Goal: Transaction & Acquisition: Purchase product/service

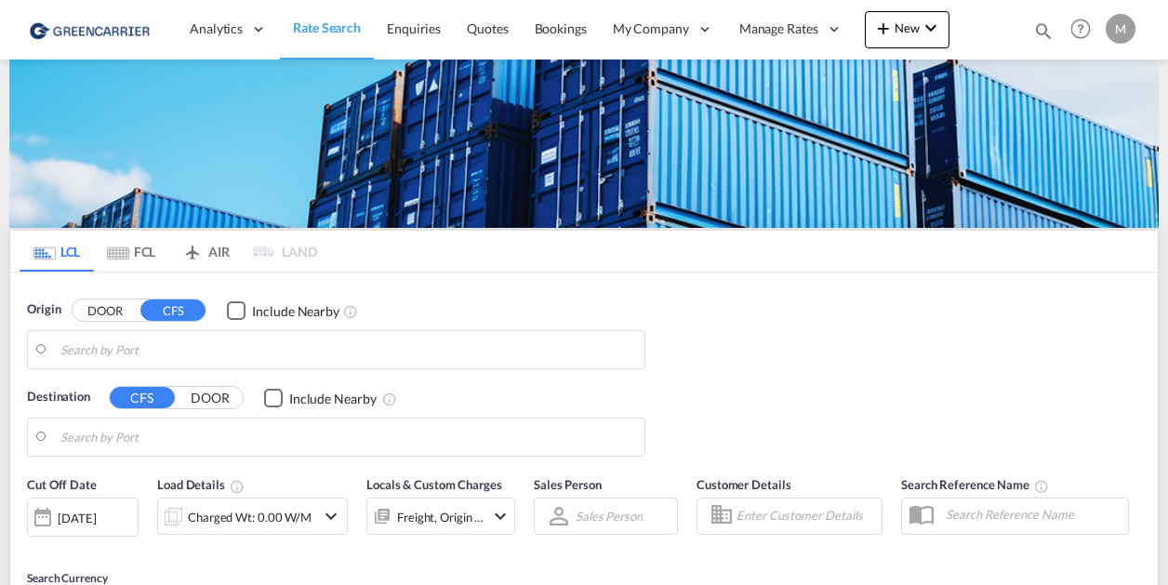
type input "Da Nang, VNDAD"
type input "CZ-74101, Novy Jicin"
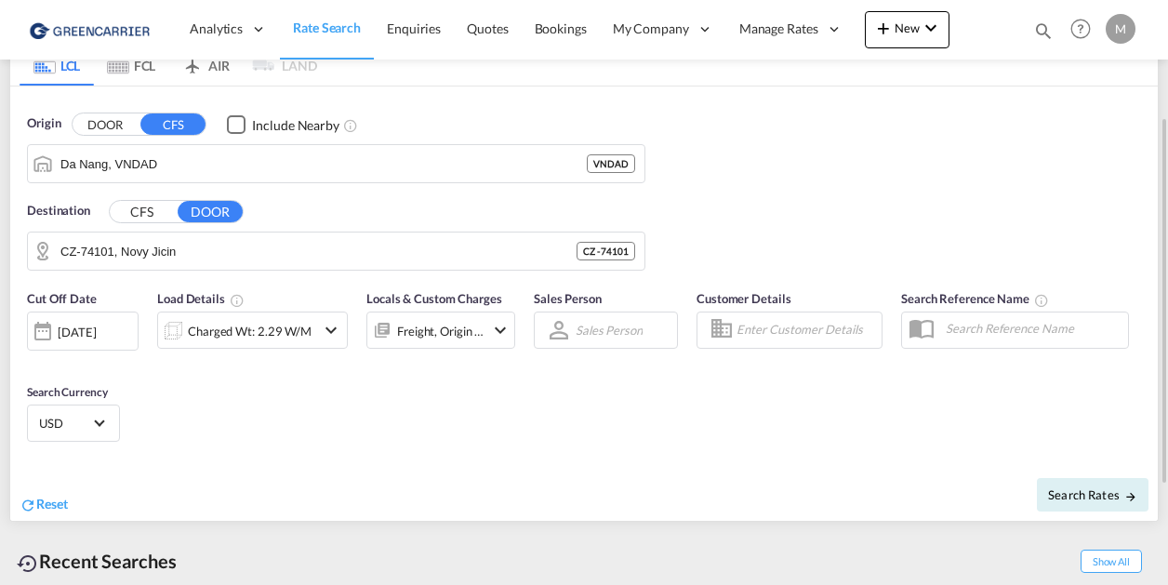
scroll to position [93, 0]
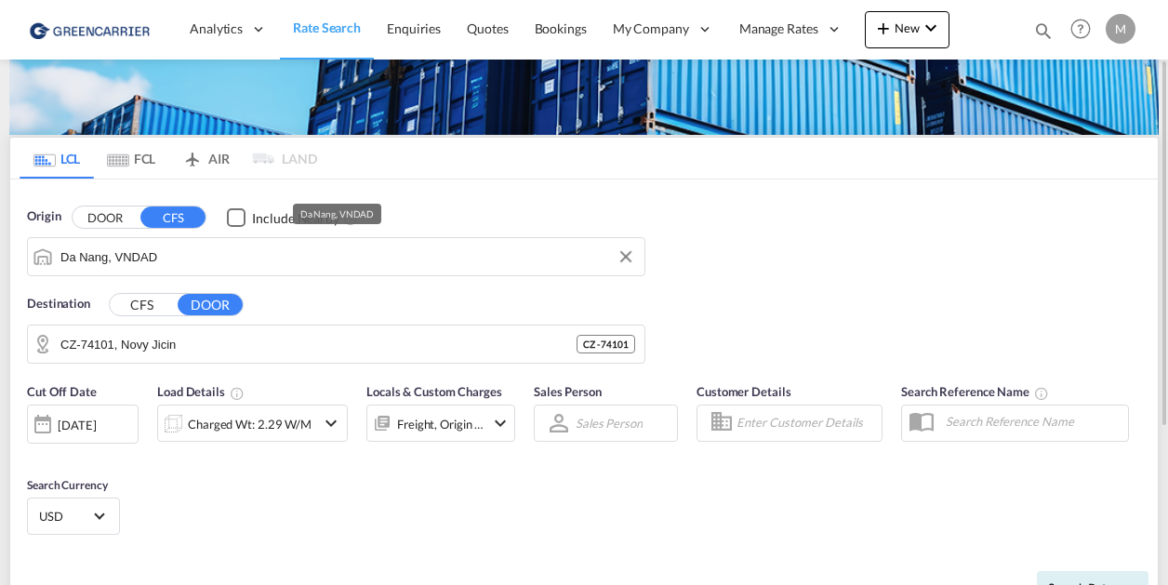
click at [202, 260] on input "Da Nang, VNDAD" at bounding box center [347, 257] width 575 height 28
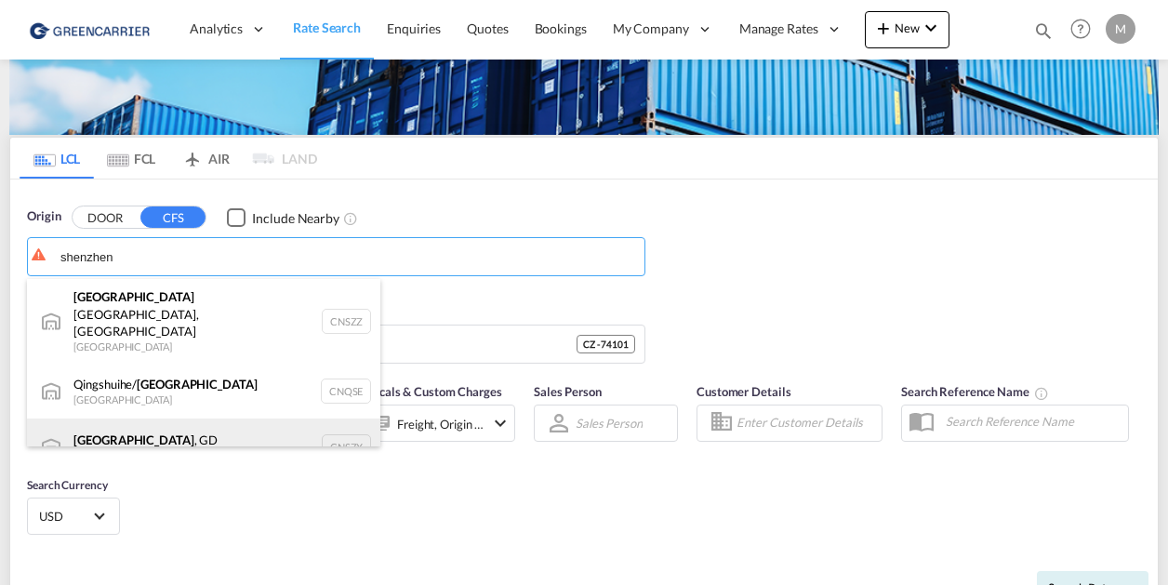
click at [163, 421] on div "[GEOGRAPHIC_DATA] , GD [GEOGRAPHIC_DATA] CNSZX" at bounding box center [203, 447] width 353 height 56
type input "[GEOGRAPHIC_DATA], GD, CNSZX"
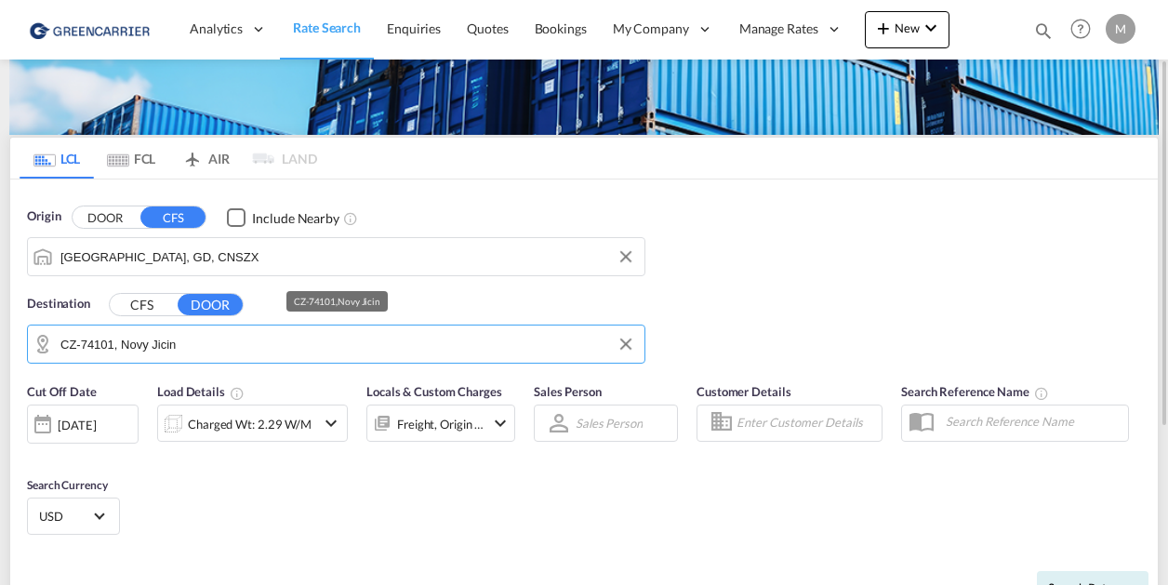
click at [192, 350] on input "CZ-74101, Novy Jicin" at bounding box center [347, 344] width 575 height 28
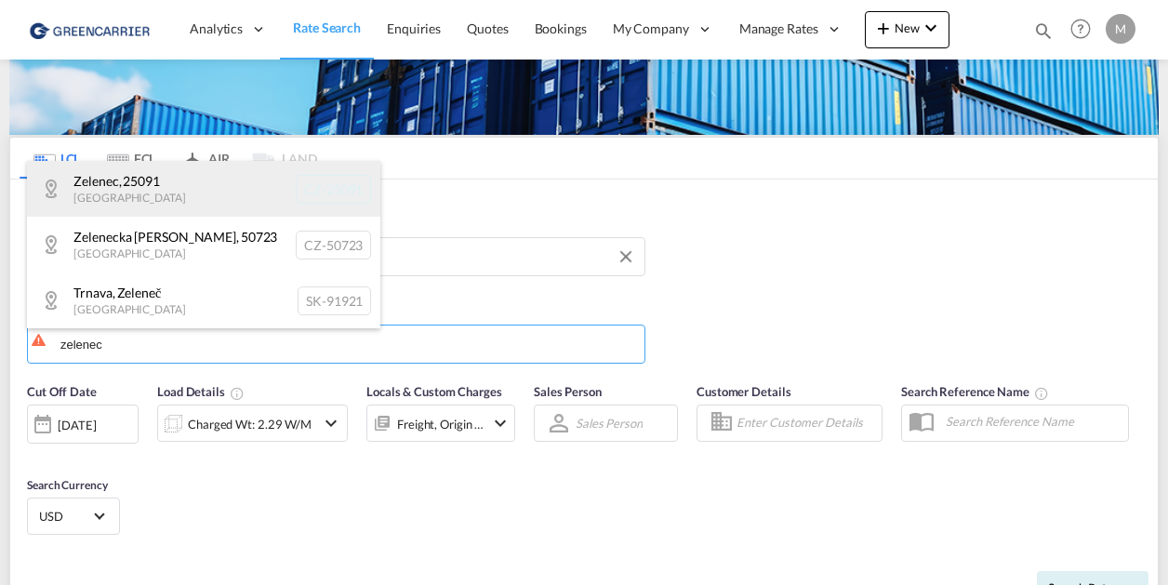
click at [113, 196] on div "Zelenec , 25091 [GEOGRAPHIC_DATA] CZ-25091" at bounding box center [203, 189] width 353 height 56
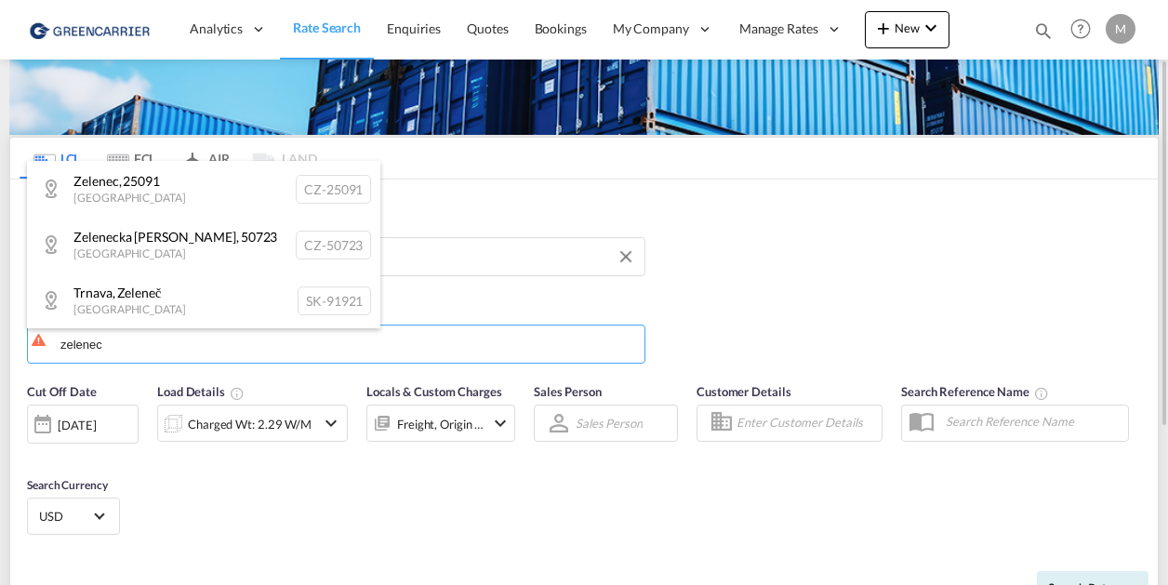
type input "CZ-25091, Zelenec"
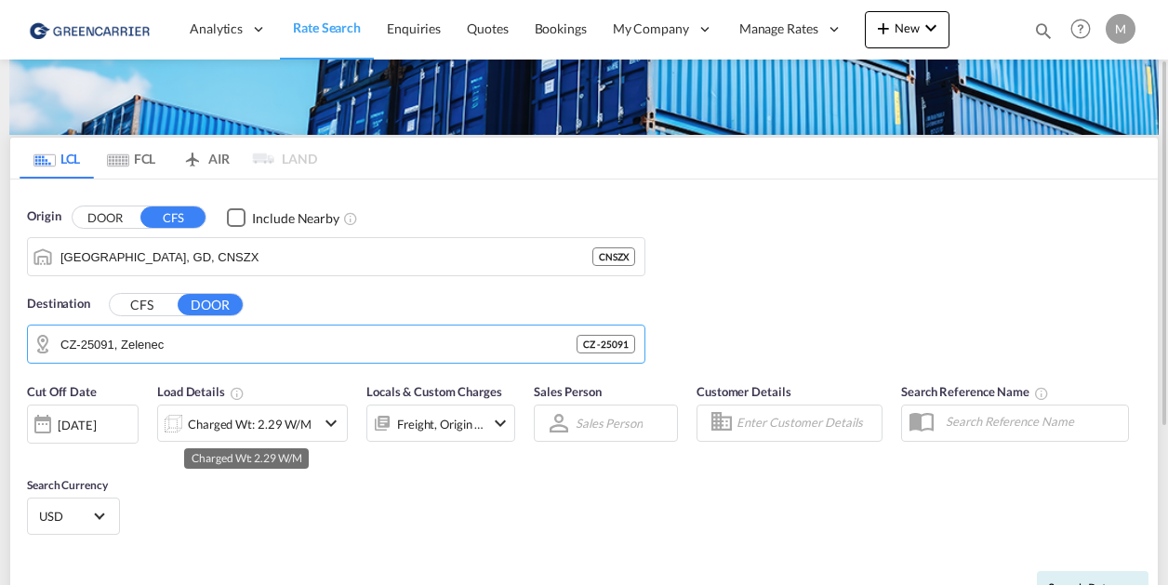
click at [206, 427] on div "Charged Wt: 2.29 W/M" at bounding box center [250, 424] width 124 height 26
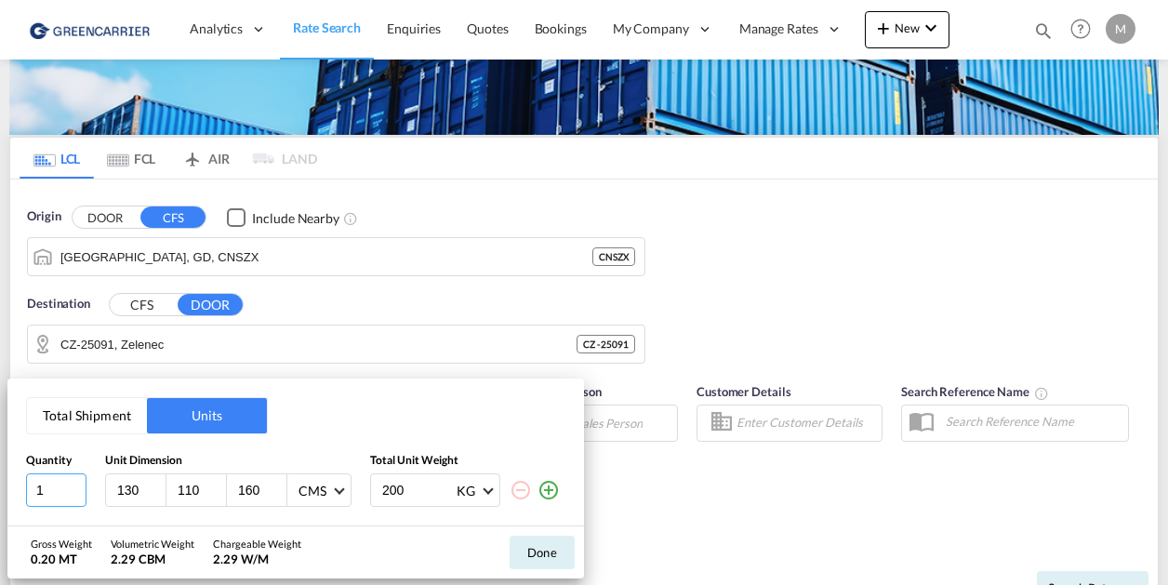
click at [50, 483] on input "1" at bounding box center [56, 489] width 60 height 33
type input "20"
click at [405, 496] on input "200" at bounding box center [417, 490] width 74 height 32
click at [401, 494] on input "200" at bounding box center [417, 490] width 74 height 32
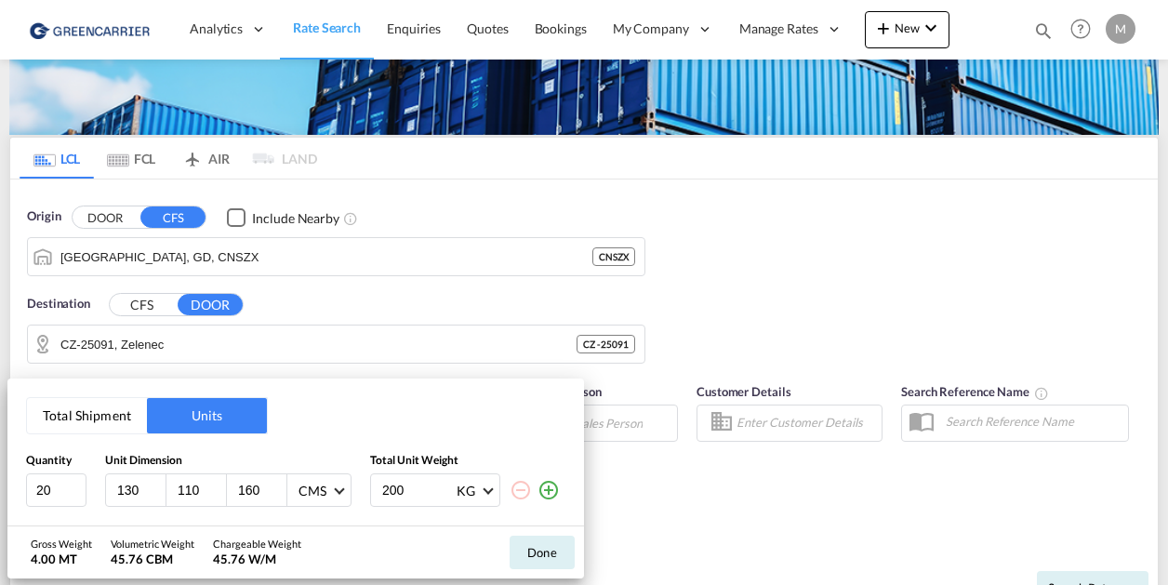
click at [401, 494] on input "200" at bounding box center [417, 490] width 74 height 32
click at [394, 486] on input "200" at bounding box center [417, 490] width 74 height 32
type input "240"
click at [110, 427] on button "Total Shipment" at bounding box center [87, 415] width 120 height 35
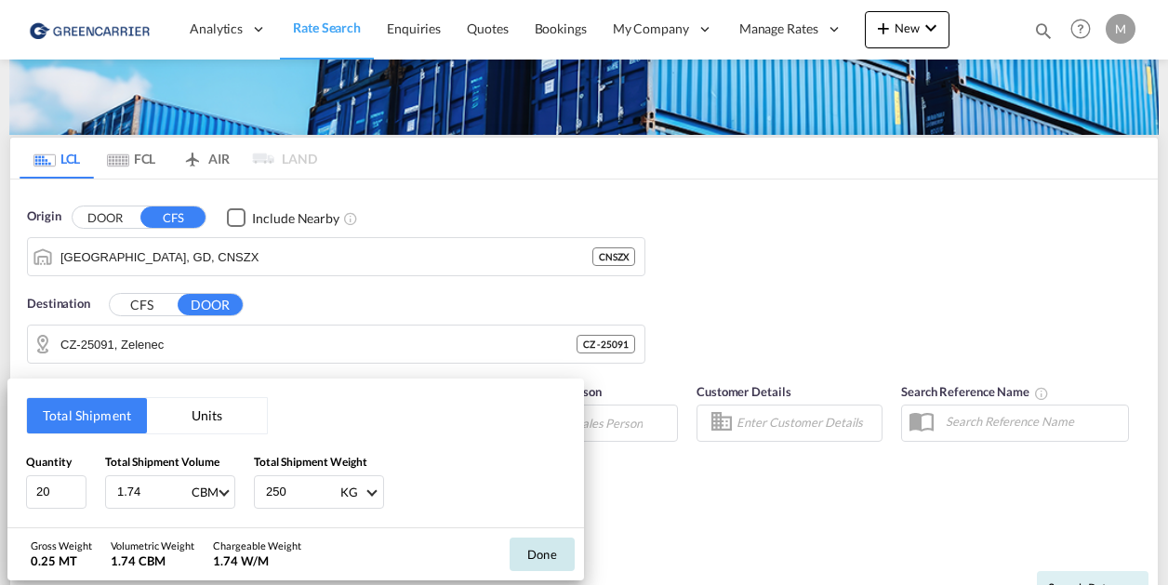
click at [524, 558] on button "Done" at bounding box center [542, 554] width 65 height 33
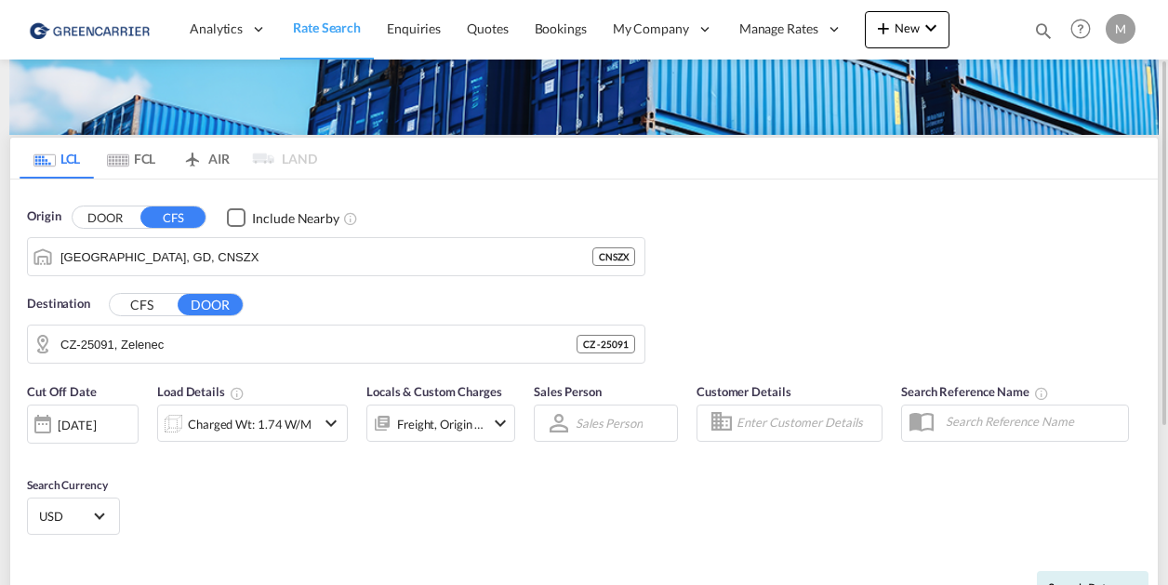
scroll to position [186, 0]
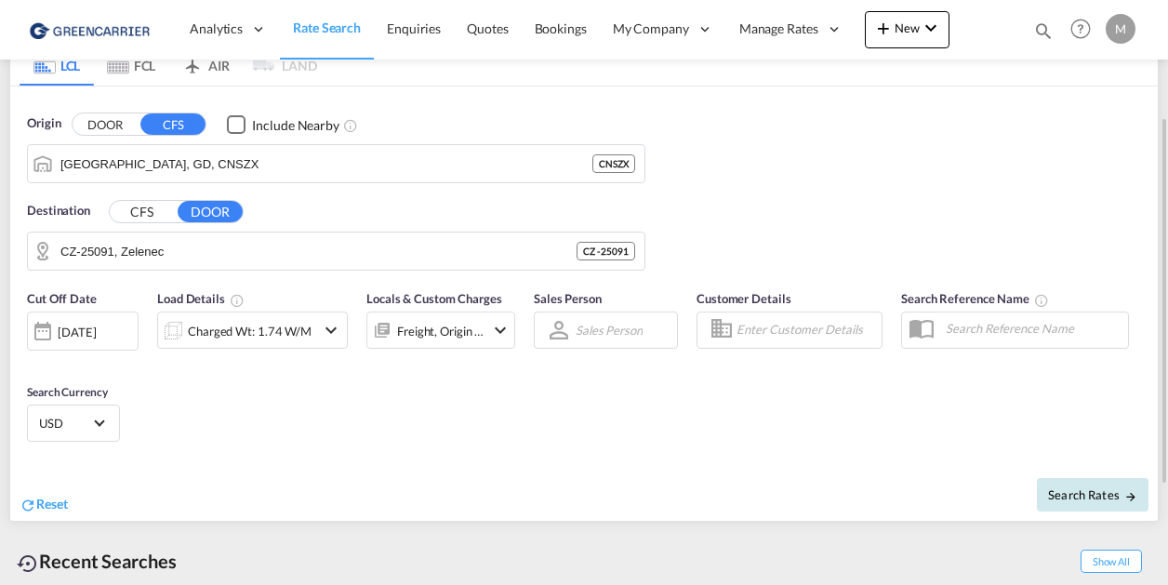
click at [1081, 498] on span "Search Rates" at bounding box center [1092, 494] width 89 height 15
type input "CNSZX to 25091 / [DATE]"
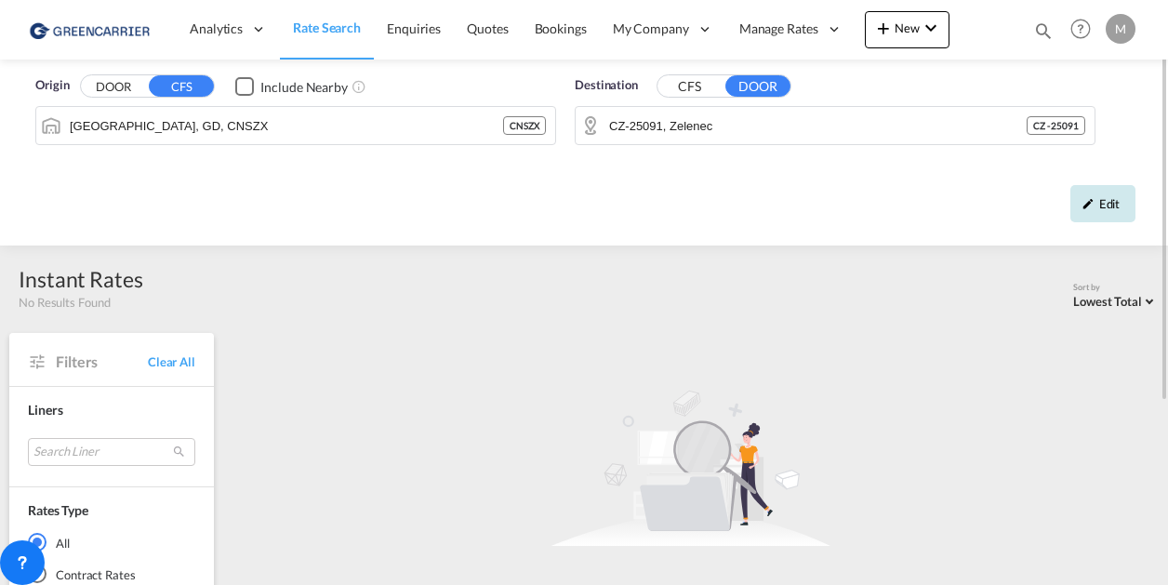
click at [1109, 202] on div "Edit" at bounding box center [1102, 203] width 65 height 37
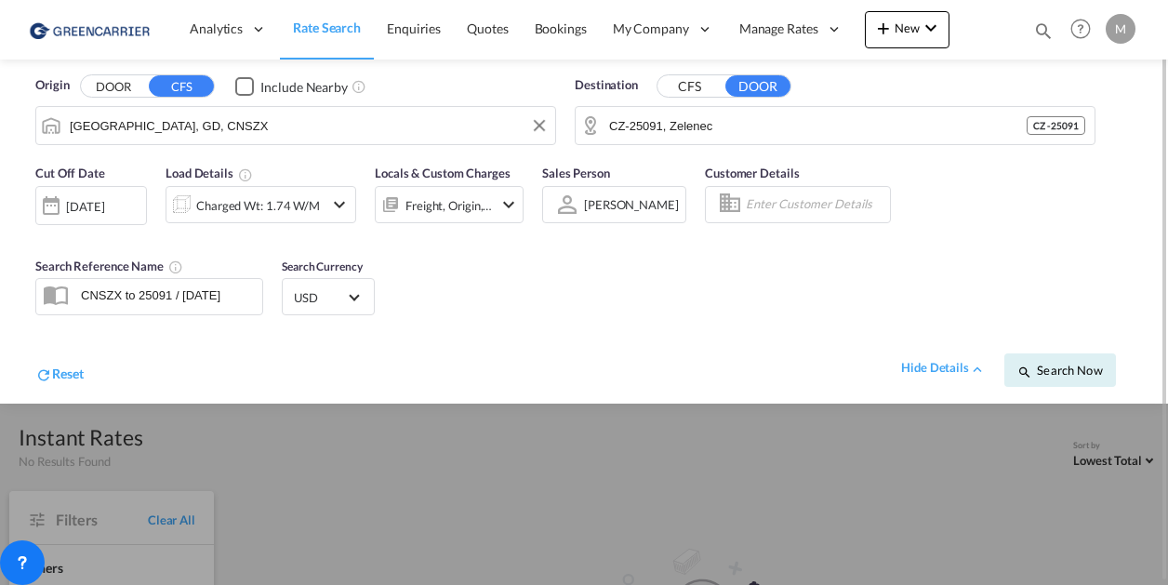
click at [240, 130] on input "[GEOGRAPHIC_DATA], GD, CNSZX" at bounding box center [308, 126] width 476 height 28
type input "w"
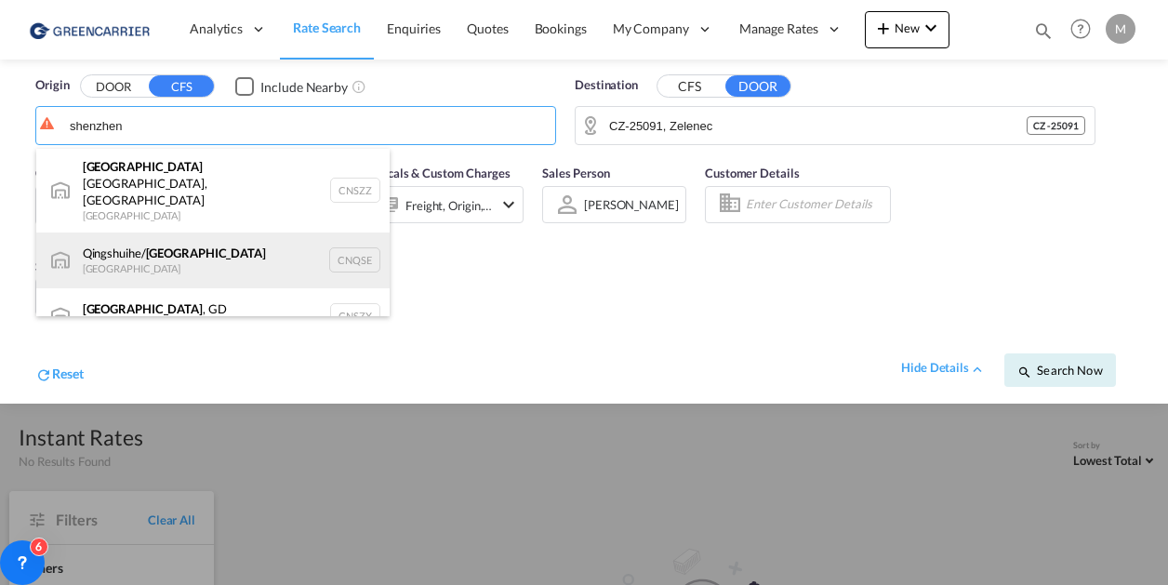
click at [153, 239] on div "Qingshuihe/ Shenzhen [GEOGRAPHIC_DATA] CNQSE" at bounding box center [212, 261] width 353 height 56
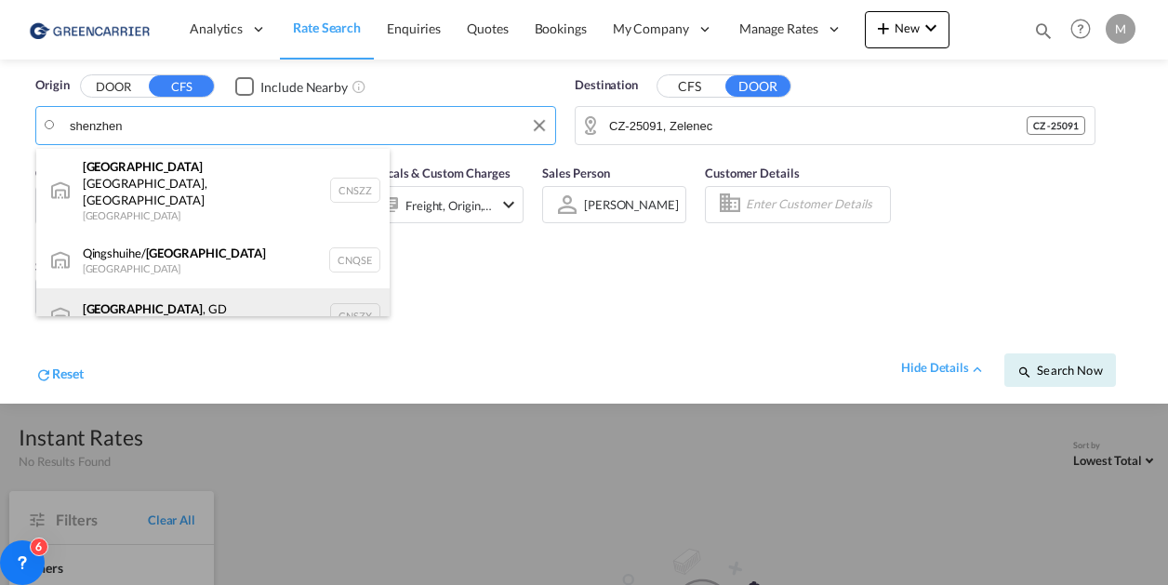
click at [202, 298] on div "[GEOGRAPHIC_DATA] , GD [GEOGRAPHIC_DATA] CNSZX" at bounding box center [212, 316] width 353 height 56
type input "[GEOGRAPHIC_DATA], GD, CNSZX"
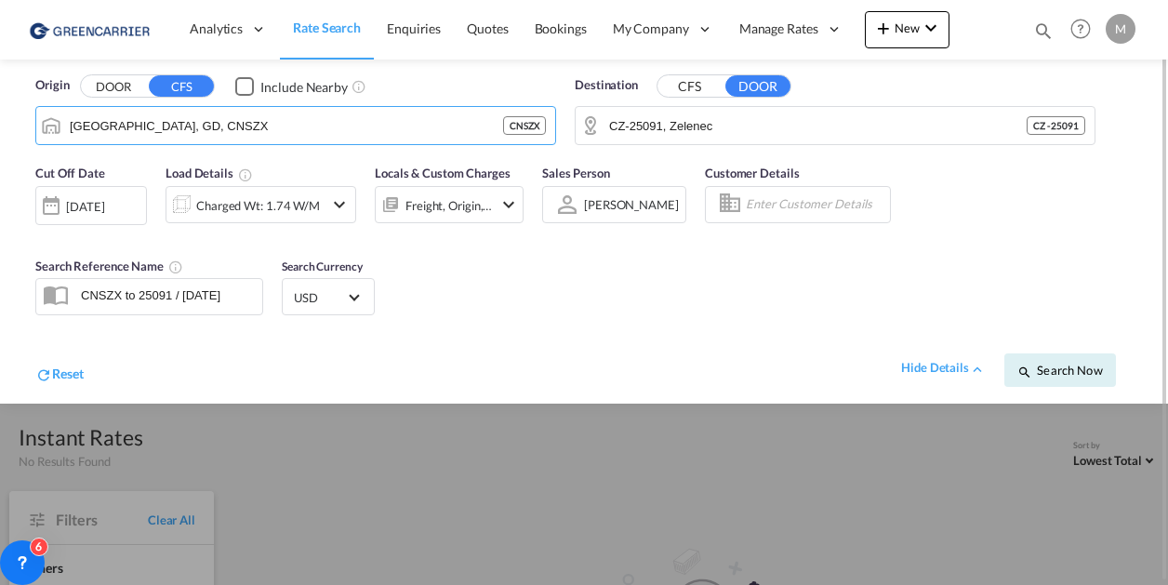
click at [97, 206] on div "[DATE]" at bounding box center [85, 206] width 38 height 17
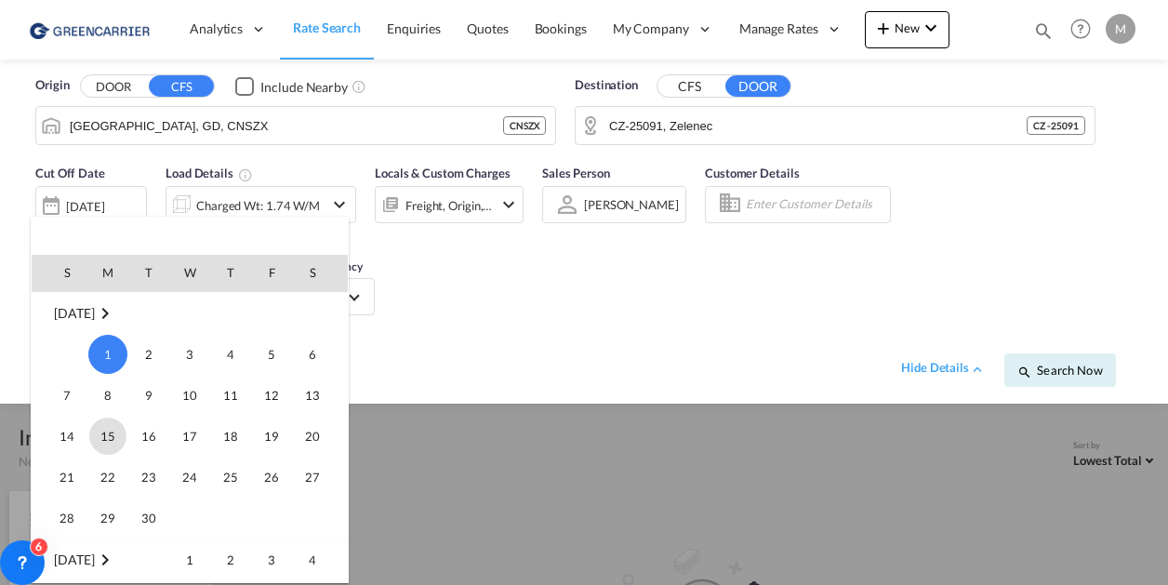
click at [112, 427] on span "15" at bounding box center [107, 436] width 37 height 37
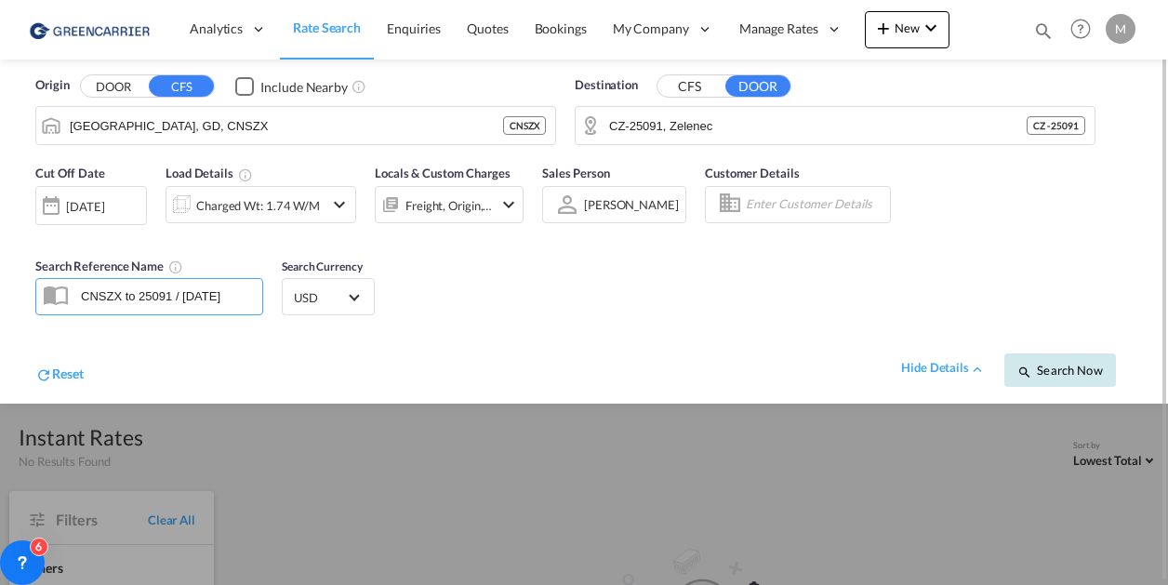
click at [1048, 371] on span "Search Now" at bounding box center [1059, 370] width 85 height 15
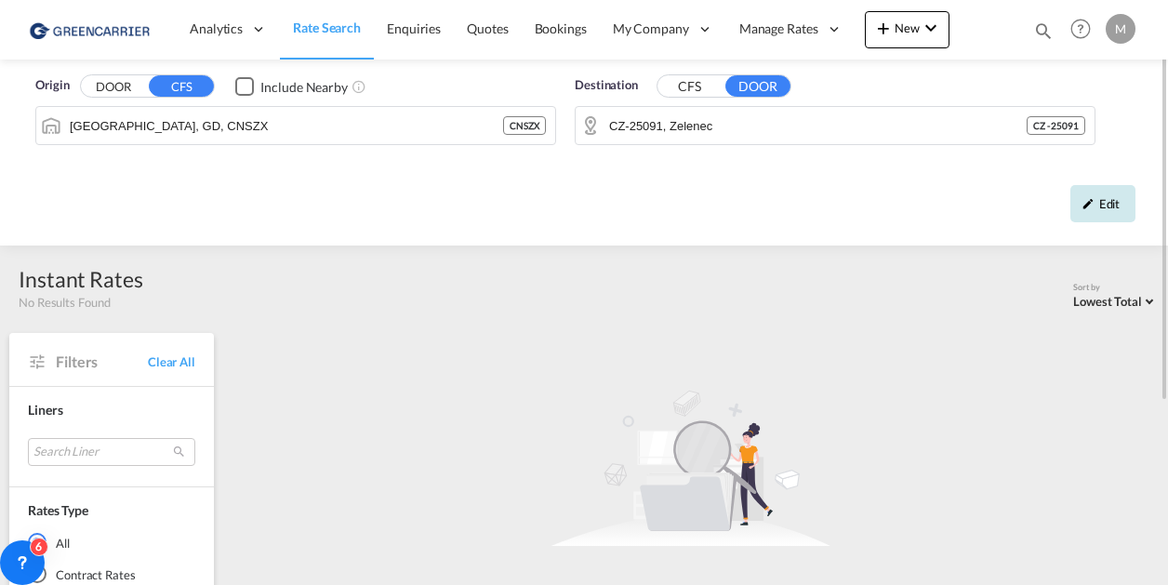
click at [1095, 206] on div "Edit" at bounding box center [1102, 203] width 65 height 37
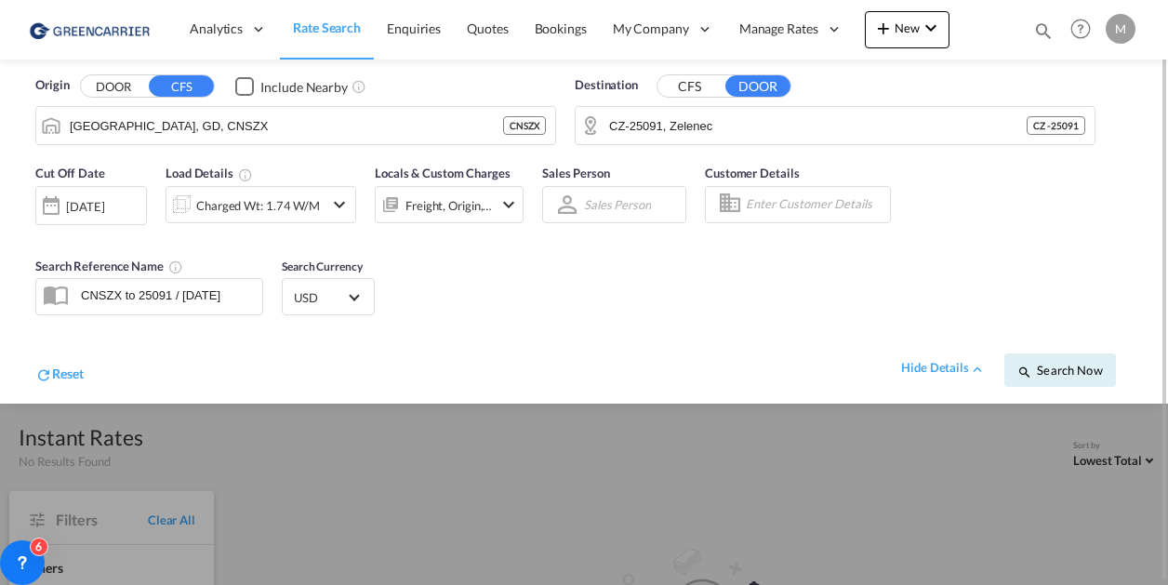
click at [75, 206] on div "[DATE]" at bounding box center [85, 206] width 38 height 17
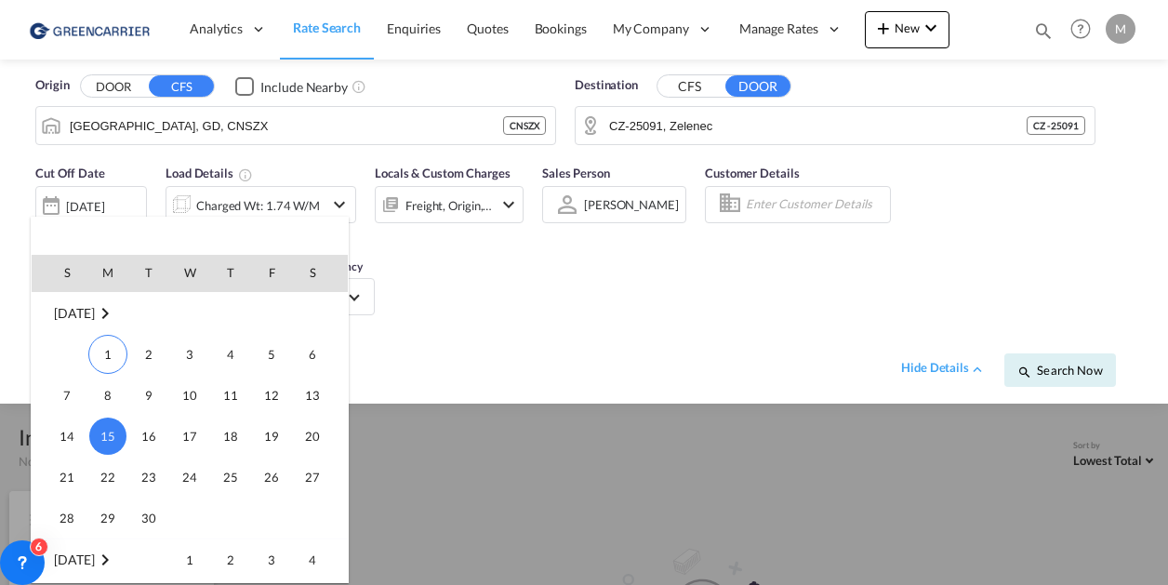
click at [81, 312] on span "[DATE]" at bounding box center [74, 313] width 40 height 16
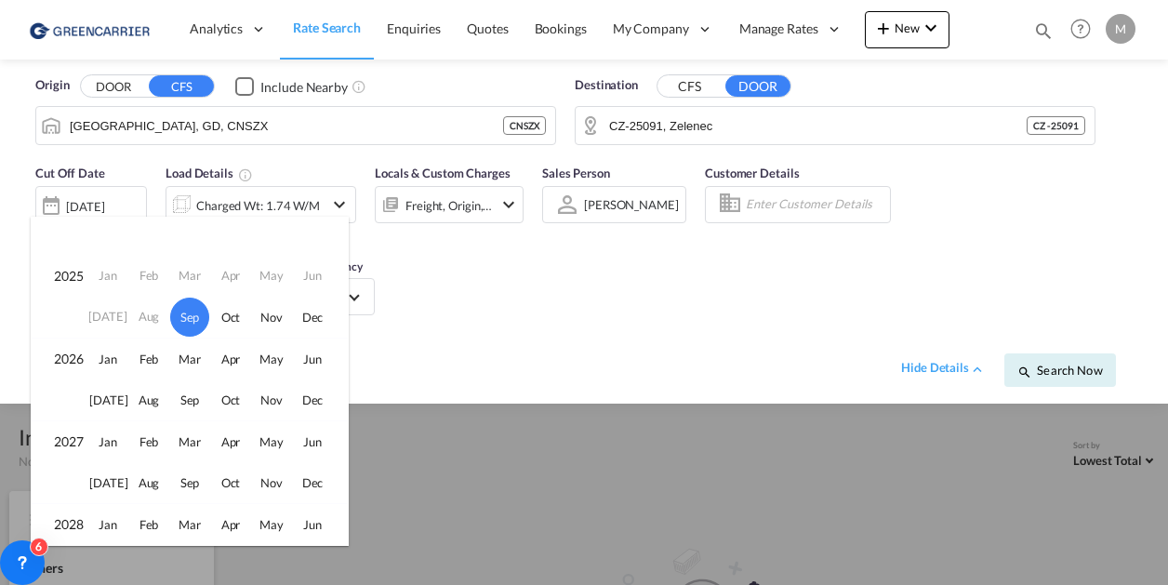
click at [147, 312] on td "Aug" at bounding box center [148, 318] width 41 height 42
click at [148, 312] on td "Aug" at bounding box center [148, 318] width 41 height 42
click at [645, 336] on div at bounding box center [584, 292] width 1168 height 585
